Goal: Task Accomplishment & Management: Manage account settings

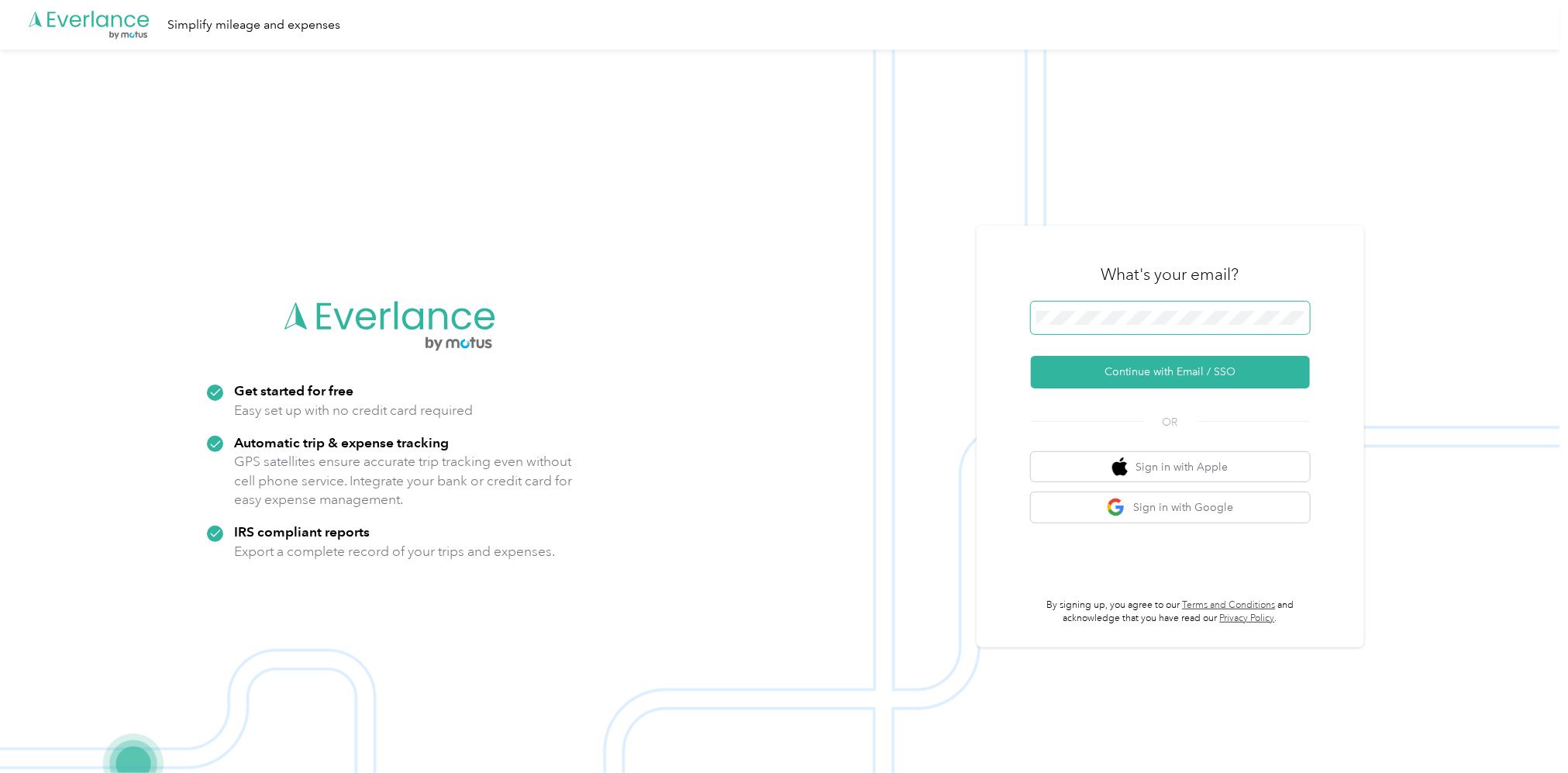
click at [1157, 310] on span at bounding box center [1171, 318] width 279 height 33
click at [1175, 373] on button "Continue with Email / SSO" at bounding box center [1171, 372] width 279 height 33
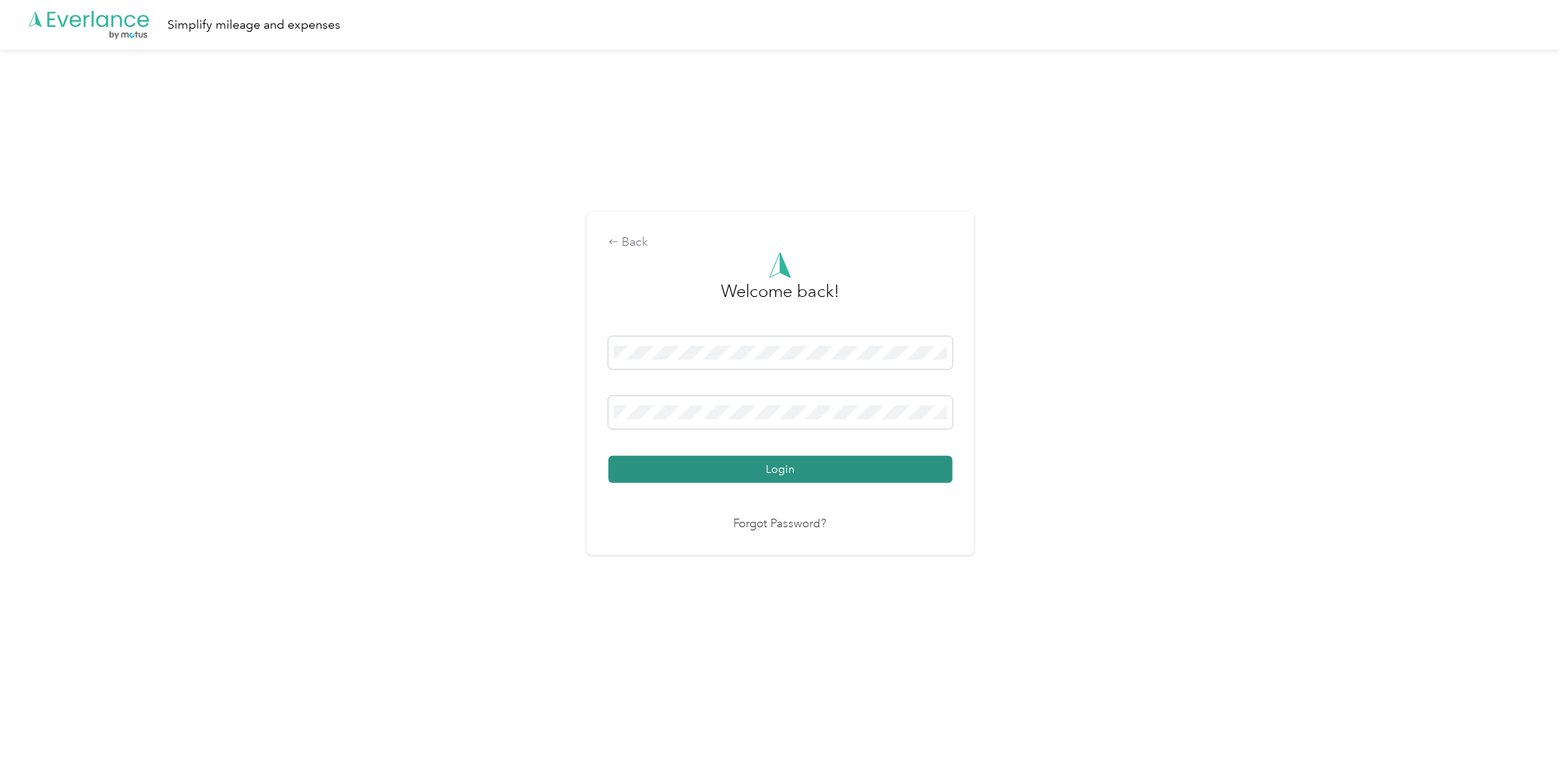
click at [784, 470] on button "Login" at bounding box center [781, 469] width 344 height 27
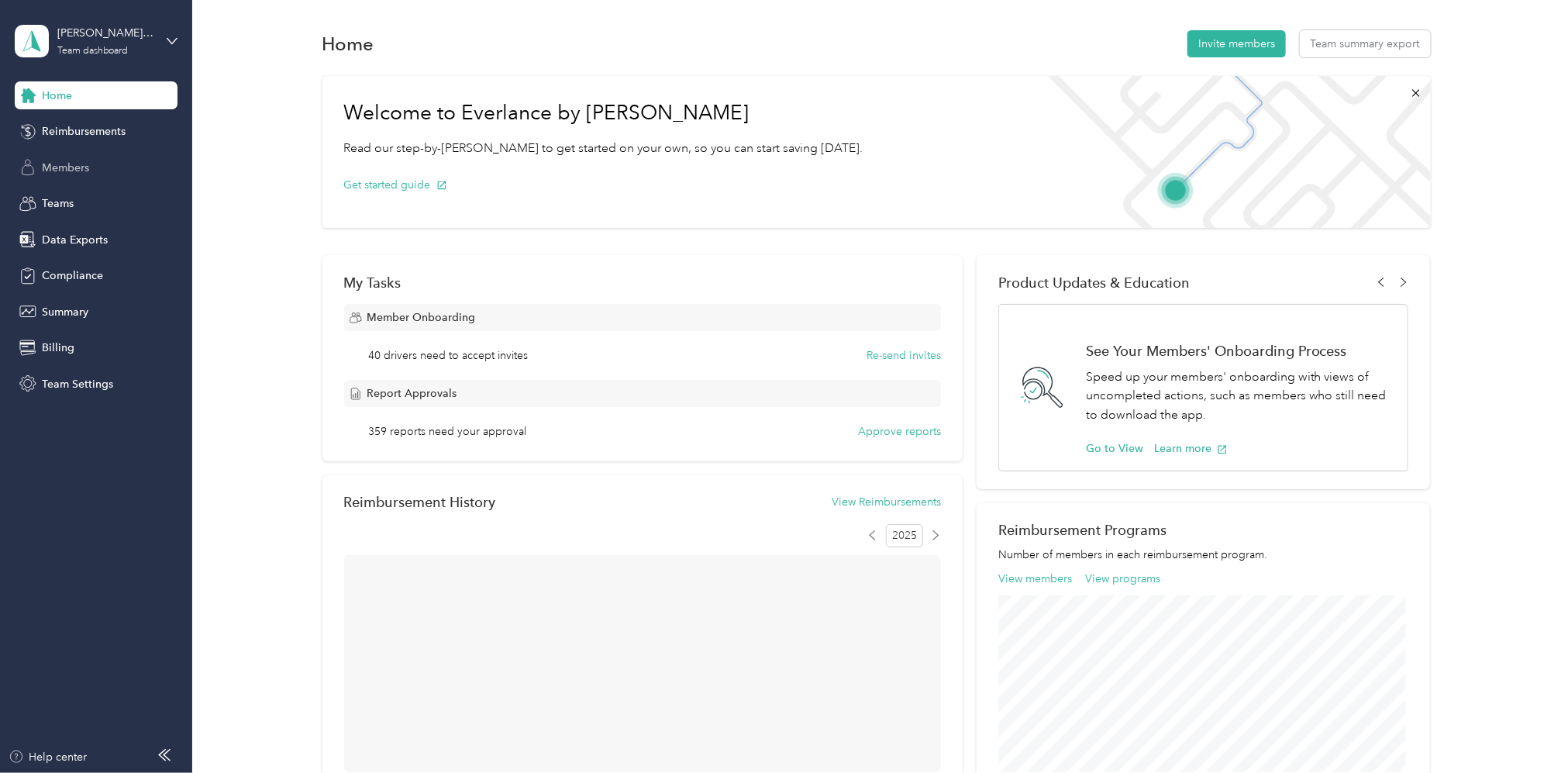
click at [64, 166] on span "Members" at bounding box center [65, 167] width 47 height 16
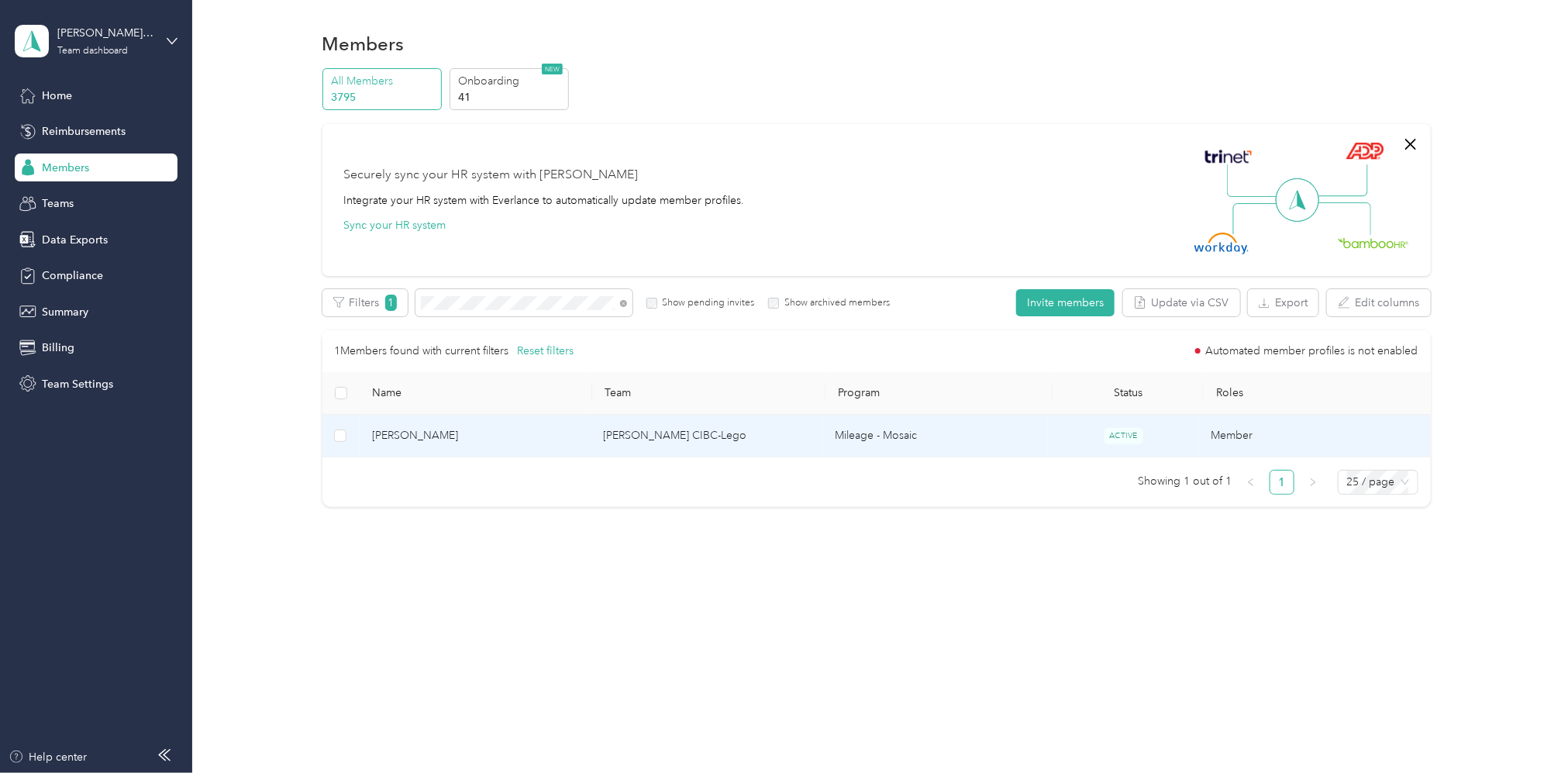
click at [682, 436] on td "[PERSON_NAME] CIBC-Lego" at bounding box center [706, 436] width 232 height 43
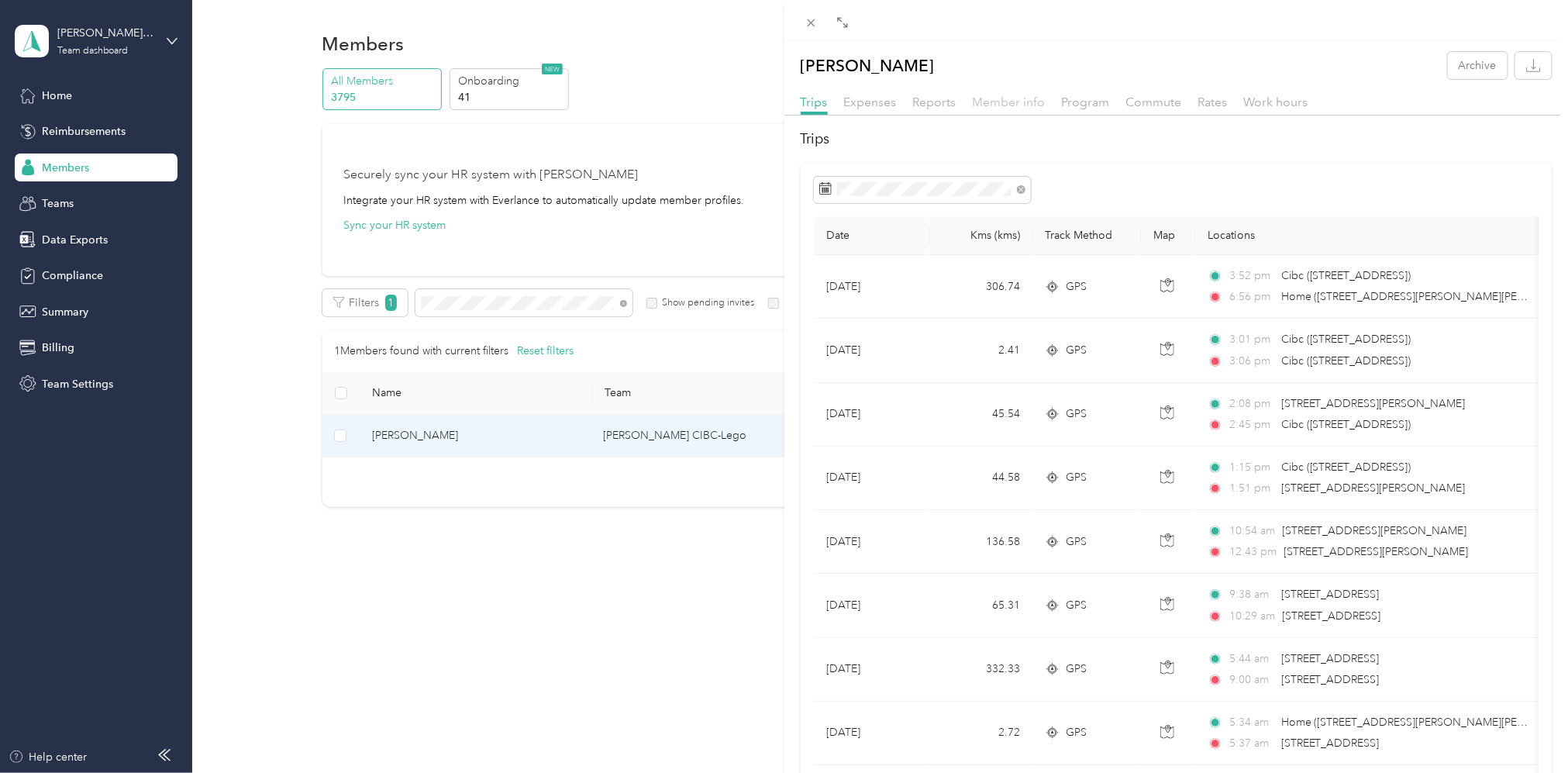
click at [989, 104] on span "Member info" at bounding box center [1008, 102] width 73 height 15
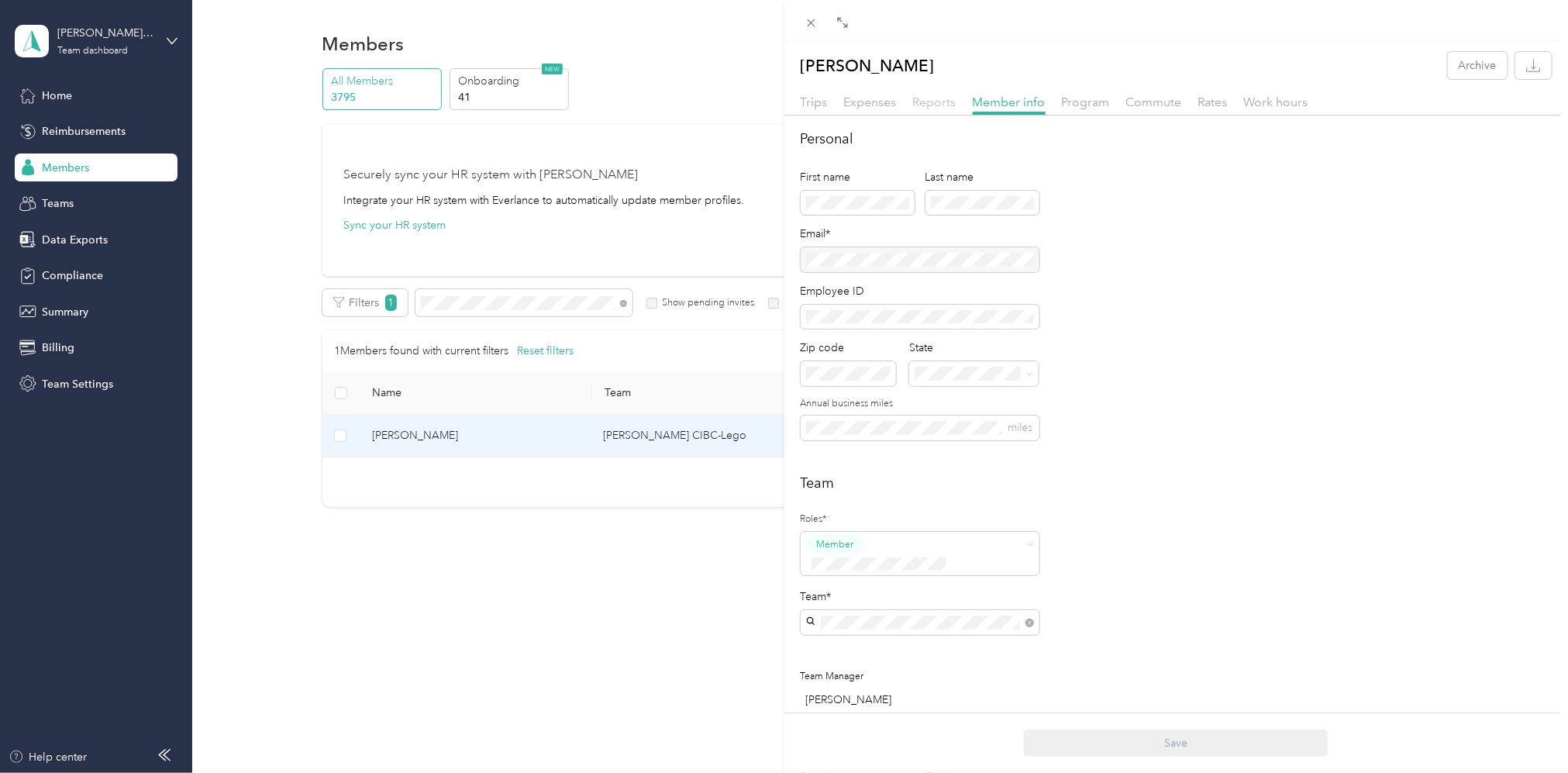
click at [935, 99] on span "Reports" at bounding box center [935, 102] width 44 height 15
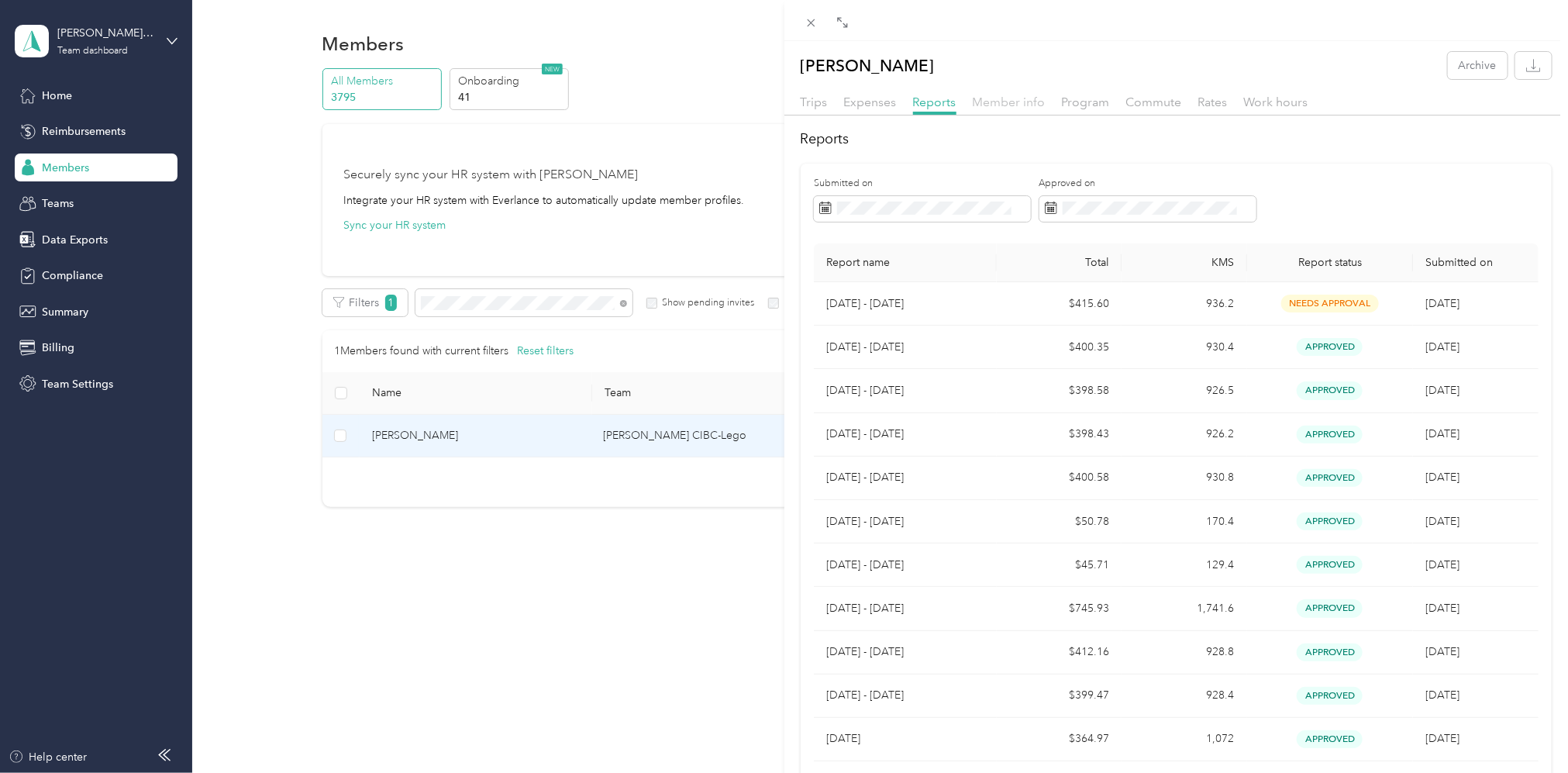
click at [1003, 107] on span "Member info" at bounding box center [1008, 102] width 73 height 15
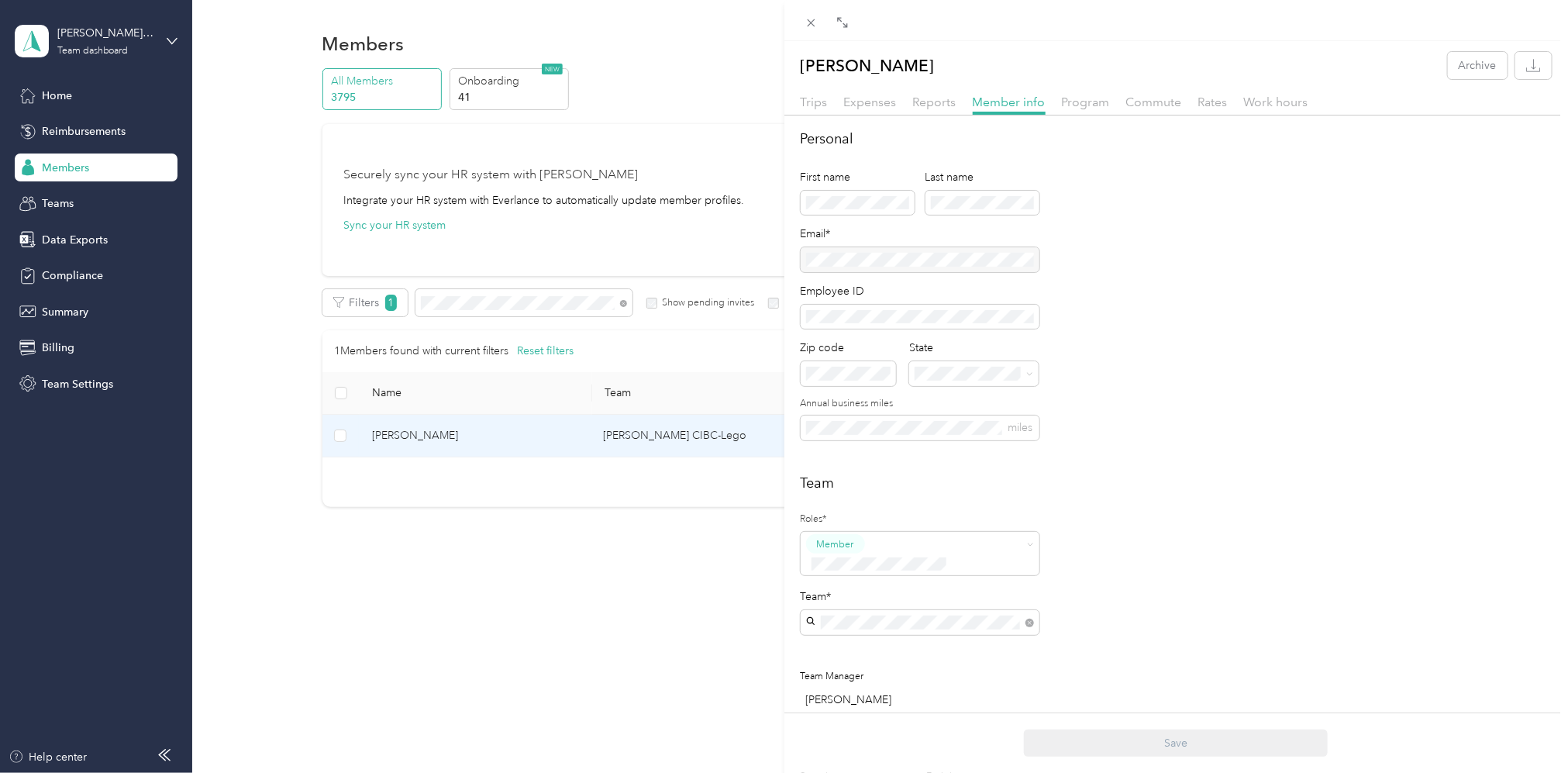
click at [539, 318] on div "[PERSON_NAME] Archive Trips Expenses Reports Member info Program Commute Rates …" at bounding box center [784, 386] width 1568 height 773
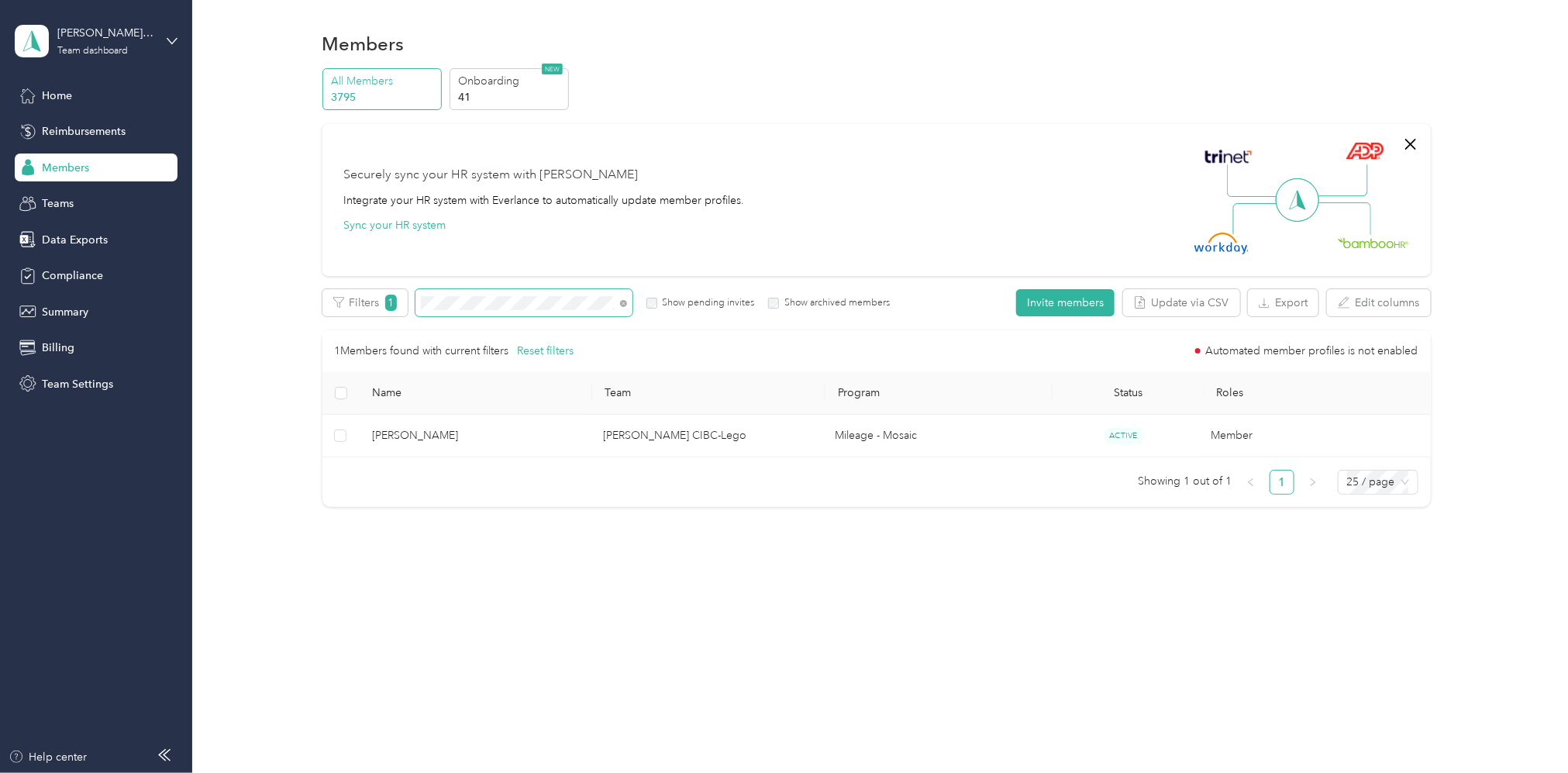
click at [257, 307] on div "All Members 3795 Onboarding 41 NEW Securely sync your HR system with Everlance …" at bounding box center [877, 295] width 1330 height 453
click at [407, 309] on div "Filters 1 Show pending invites Show archived members" at bounding box center [606, 302] width 568 height 27
